Goal: Task Accomplishment & Management: Complete application form

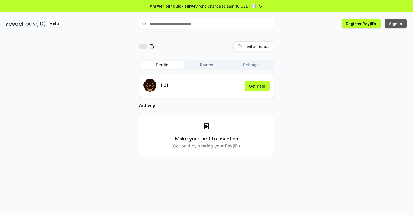
click at [396, 24] on button "Sign In" at bounding box center [396, 24] width 22 height 10
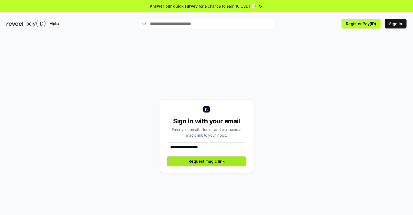
type input "**********"
click at [207, 161] on button "Request magic link" at bounding box center [207, 161] width 80 height 10
